Goal: Task Accomplishment & Management: Manage account settings

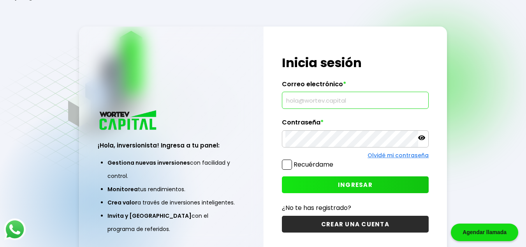
click at [321, 101] on input "text" at bounding box center [356, 100] width 140 height 16
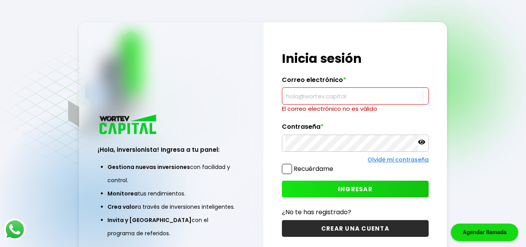
click at [335, 97] on input "text" at bounding box center [356, 96] width 140 height 16
paste input "[EMAIL_ADDRESS][DOMAIN_NAME]"
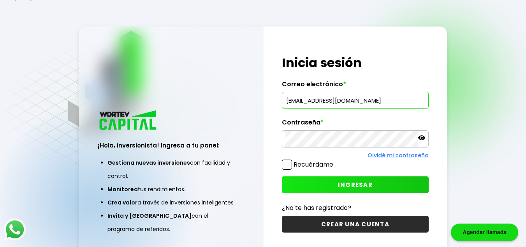
type input "[EMAIL_ADDRESS][DOMAIN_NAME]"
click at [424, 138] on icon at bounding box center [421, 137] width 7 height 5
click at [362, 183] on span "INGRESAR" at bounding box center [355, 184] width 35 height 8
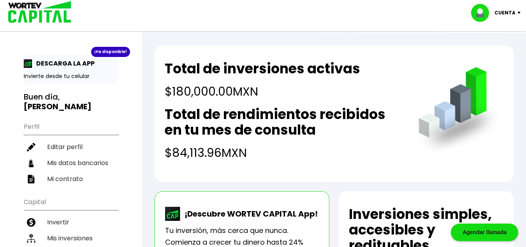
click at [70, 139] on li "Editar perfil" at bounding box center [71, 147] width 95 height 16
select select "Hombre"
select select "Posgrado"
select select "GR"
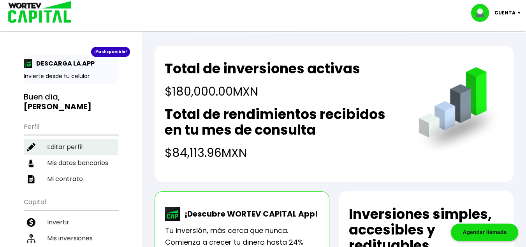
select select "BBVA Bancomer"
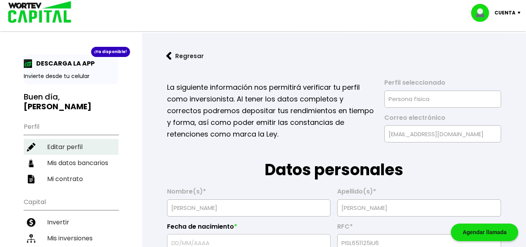
type input "[DATE]"
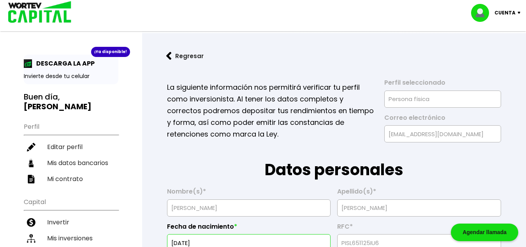
click at [114, 54] on div "¡Ya disponible!" at bounding box center [110, 52] width 39 height 10
click at [55, 67] on p "DESCARGA LA APP" at bounding box center [63, 63] width 62 height 10
click at [62, 76] on p "Invierte desde tu celular" at bounding box center [71, 76] width 95 height 8
click at [78, 139] on li "Editar perfil" at bounding box center [71, 147] width 95 height 16
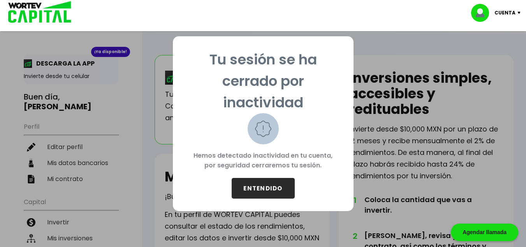
click at [266, 188] on button "ENTENDIDO" at bounding box center [263, 188] width 63 height 21
